Goal: Task Accomplishment & Management: Use online tool/utility

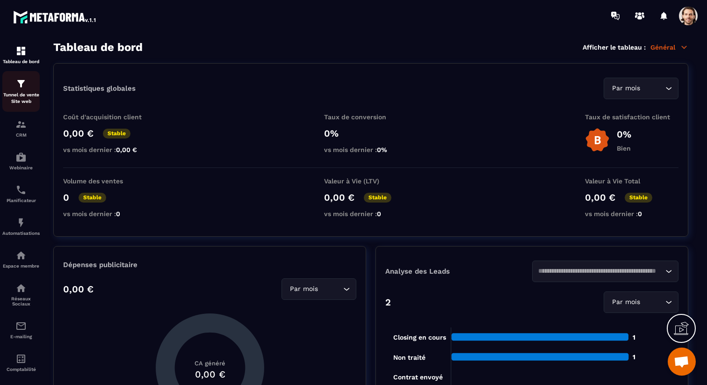
click at [27, 99] on p "Tunnel de vente Site web" at bounding box center [20, 98] width 37 height 13
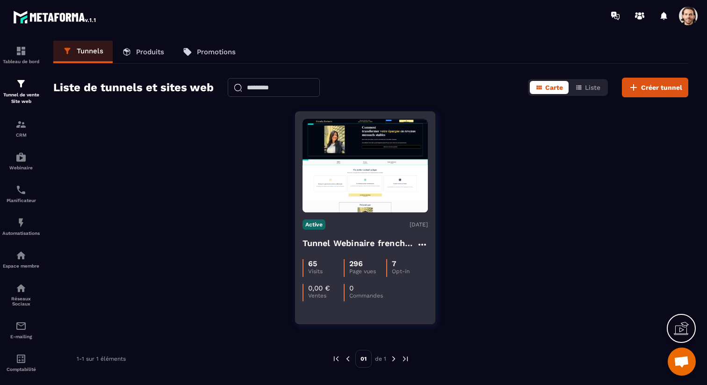
click at [352, 247] on h4 "Tunnel Webinaire frenchy partners" at bounding box center [359, 242] width 114 height 13
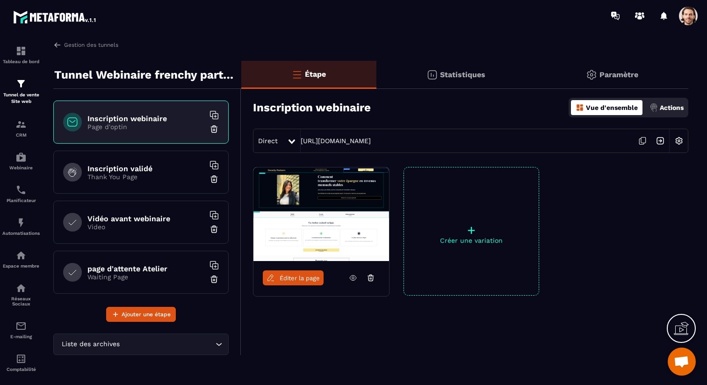
click at [137, 166] on h6 "Inscription validé" at bounding box center [145, 168] width 117 height 9
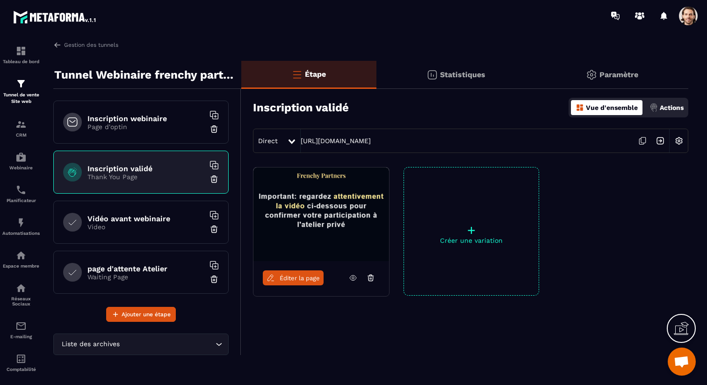
click at [305, 273] on link "Éditer la page" at bounding box center [293, 277] width 61 height 15
